Goal: Information Seeking & Learning: Understand process/instructions

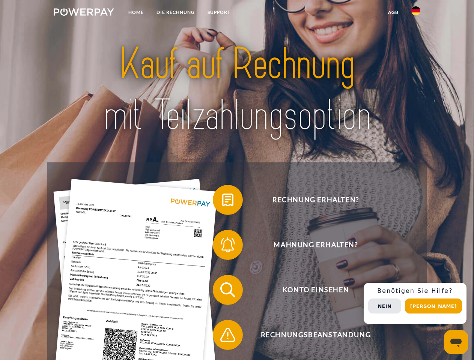
click at [84, 13] on img at bounding box center [84, 11] width 60 height 7
click at [415, 13] on img at bounding box center [415, 10] width 9 height 9
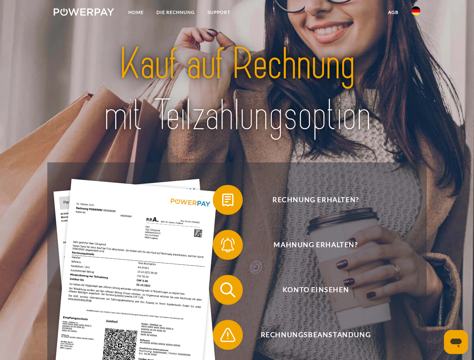
click at [393, 12] on link "agb" at bounding box center [392, 12] width 23 height 13
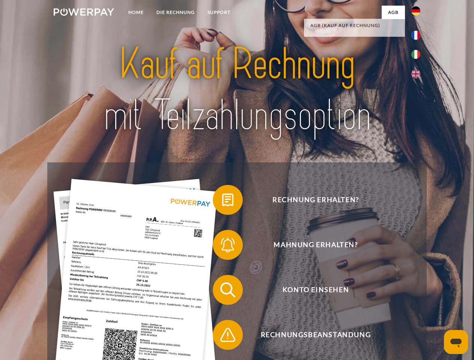
click at [222, 201] on span at bounding box center [216, 199] width 37 height 37
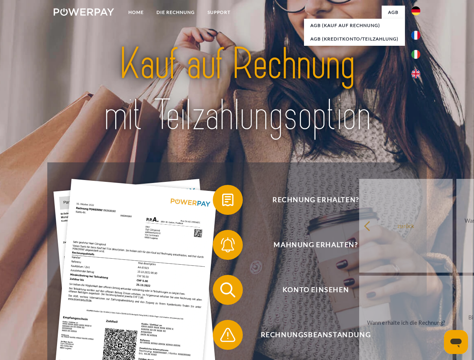
click at [222, 246] on span at bounding box center [216, 244] width 37 height 37
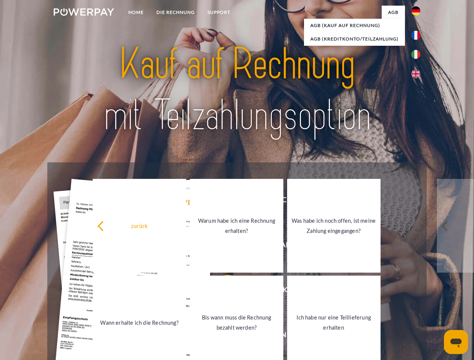
click at [222, 291] on link "Bis wann muss die Rechnung bezahlt werden?" at bounding box center [236, 323] width 93 height 94
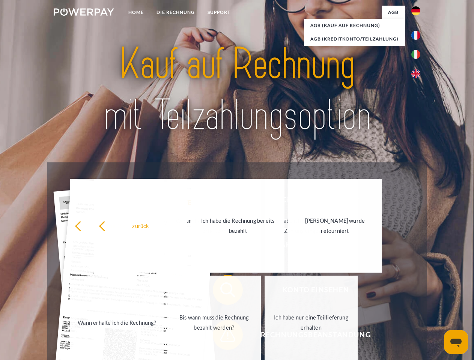
click at [222, 336] on span at bounding box center [216, 334] width 37 height 37
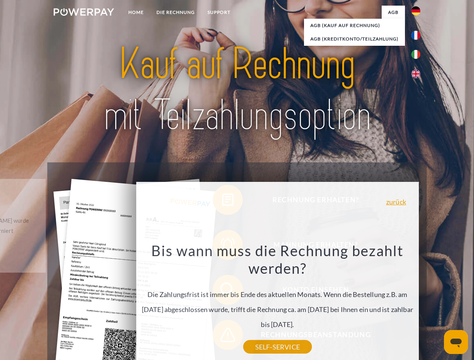
click at [417, 303] on div "Rechnung erhalten? Mahnung erhalten? Konto einsehen" at bounding box center [236, 312] width 379 height 300
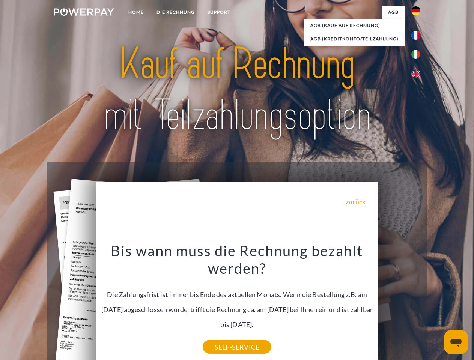
click at [399, 305] on span "Konto einsehen" at bounding box center [315, 290] width 184 height 30
click at [436, 306] on header "Home DIE RECHNUNG SUPPORT" at bounding box center [237, 259] width 474 height 518
